Goal: Unclear: Browse casually

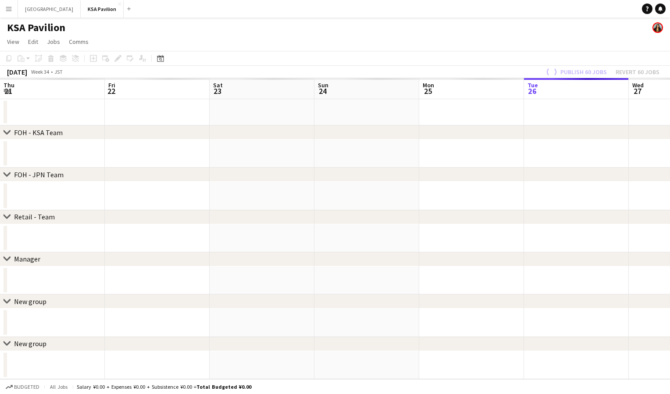
scroll to position [0, 210]
